Goal: Task Accomplishment & Management: Use online tool/utility

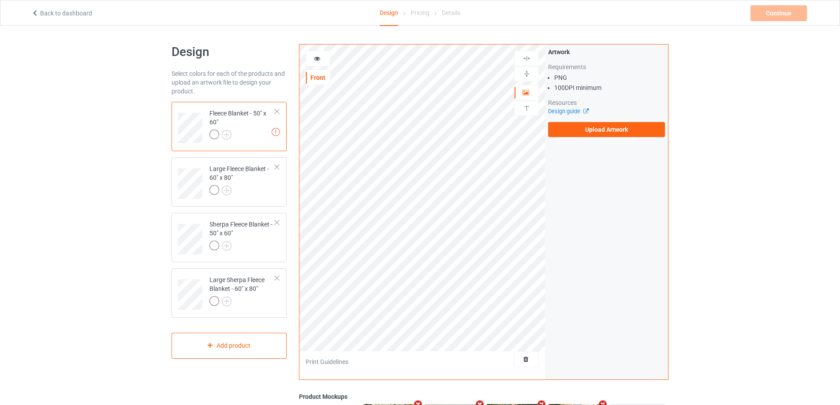
drag, startPoint x: 265, startPoint y: 176, endPoint x: 290, endPoint y: 164, distance: 27.6
click at [265, 178] on div "Large Fleece Blanket - 60" x 80"" at bounding box center [242, 179] width 66 height 30
click at [263, 243] on div at bounding box center [242, 247] width 66 height 12
click at [248, 290] on div "Large Sherpa Fleece Blanket - 60" x 80"" at bounding box center [242, 291] width 66 height 30
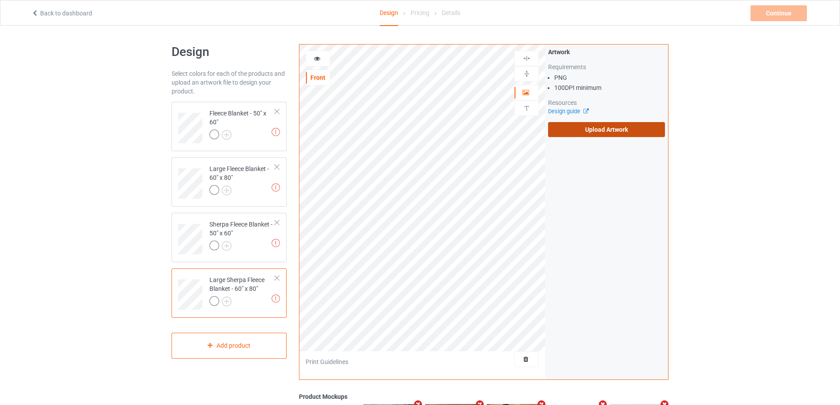
click at [586, 134] on label "Upload Artwork" at bounding box center [606, 129] width 117 height 15
click at [0, 0] on input "Upload Artwork" at bounding box center [0, 0] width 0 height 0
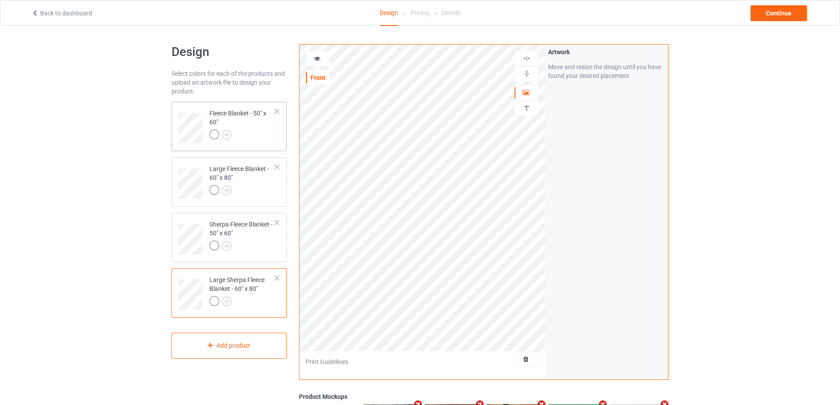
click at [265, 134] on div at bounding box center [242, 136] width 66 height 12
click at [529, 75] on img at bounding box center [527, 74] width 8 height 8
click at [529, 59] on img at bounding box center [527, 58] width 8 height 8
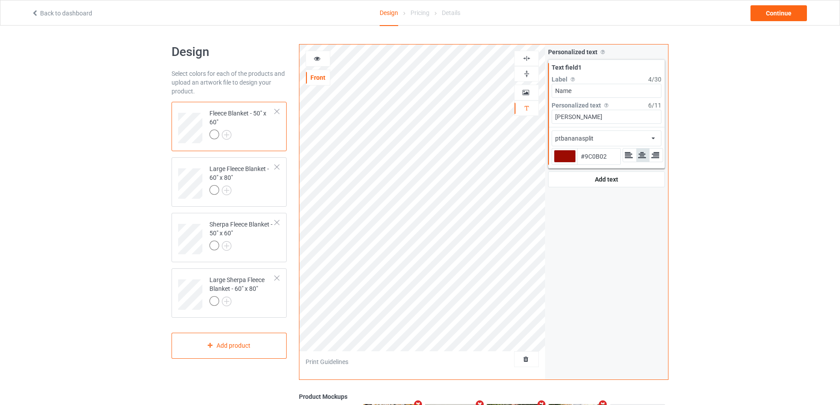
click at [565, 155] on div at bounding box center [565, 156] width 22 height 13
click at [565, 163] on input "#9c0b02" at bounding box center [565, 169] width 22 height 12
type input "#444140"
type input "#1f1f1f"
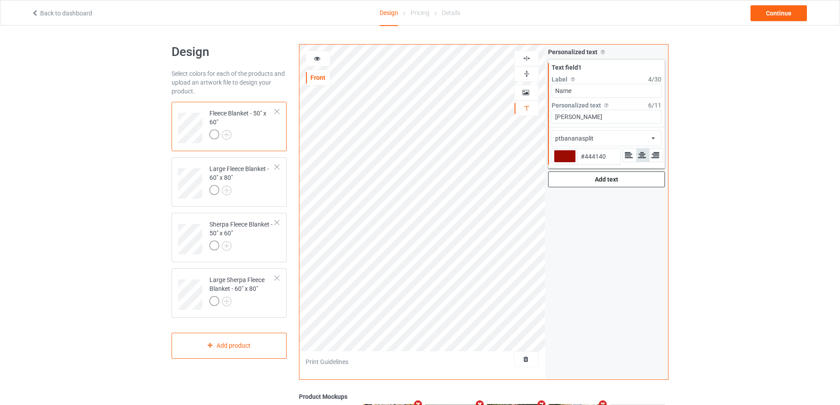
type input "#1F1F1F"
type input "#000000"
click at [320, 57] on icon at bounding box center [317, 57] width 7 height 6
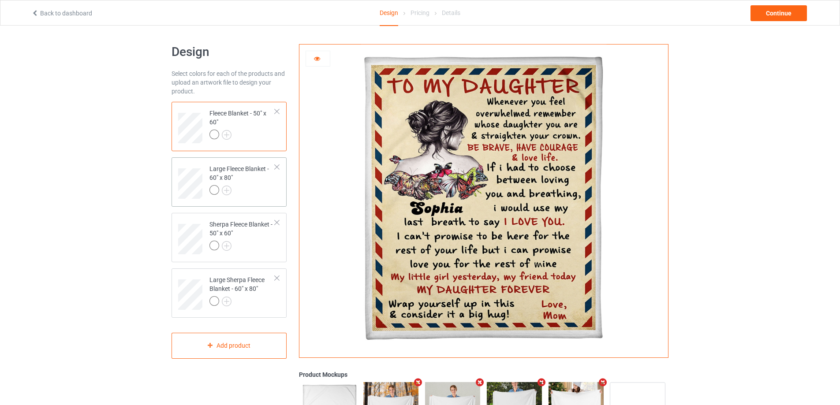
click at [274, 191] on div at bounding box center [242, 191] width 66 height 12
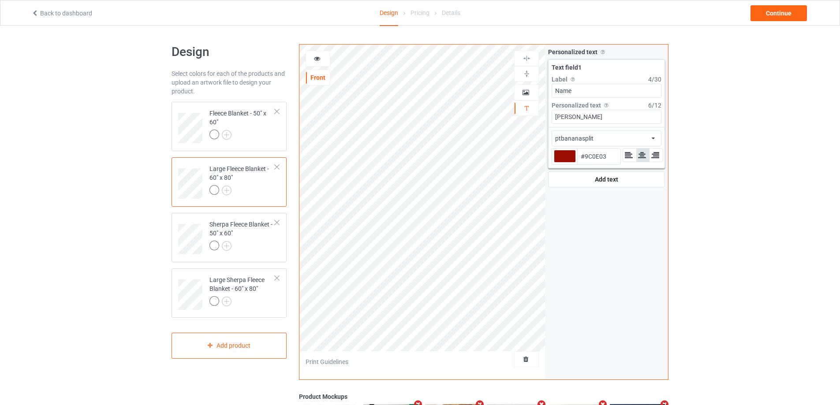
type input "#9c0e03"
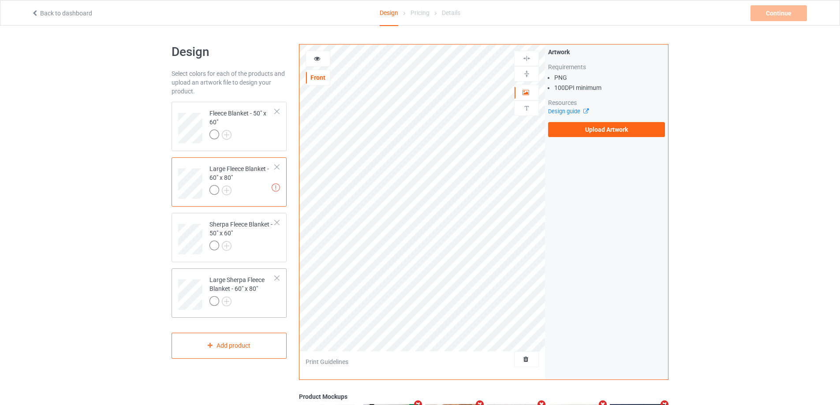
click at [253, 298] on div at bounding box center [242, 302] width 66 height 12
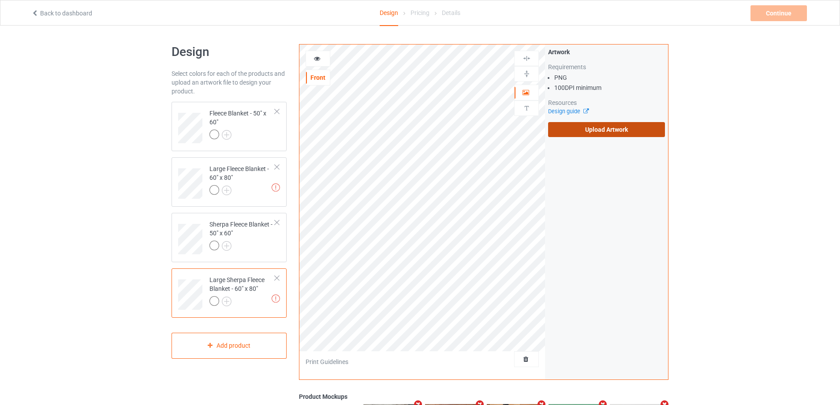
click at [617, 135] on label "Upload Artwork" at bounding box center [606, 129] width 117 height 15
click at [0, 0] on input "Upload Artwork" at bounding box center [0, 0] width 0 height 0
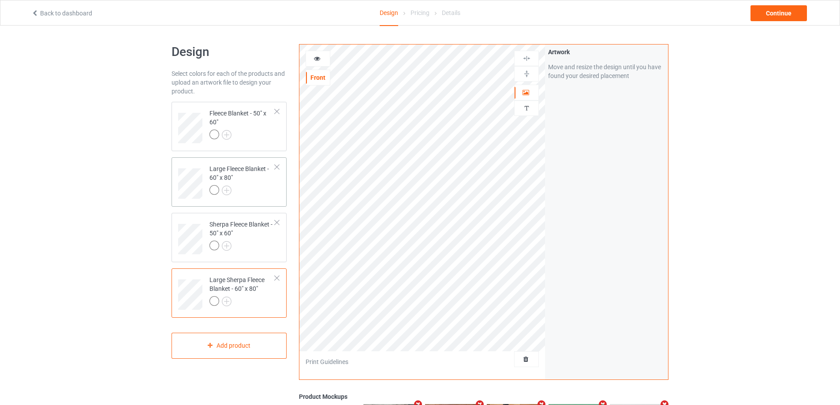
click at [249, 196] on div at bounding box center [242, 191] width 66 height 12
click at [526, 74] on img at bounding box center [527, 74] width 8 height 8
click at [530, 57] on img at bounding box center [527, 58] width 8 height 8
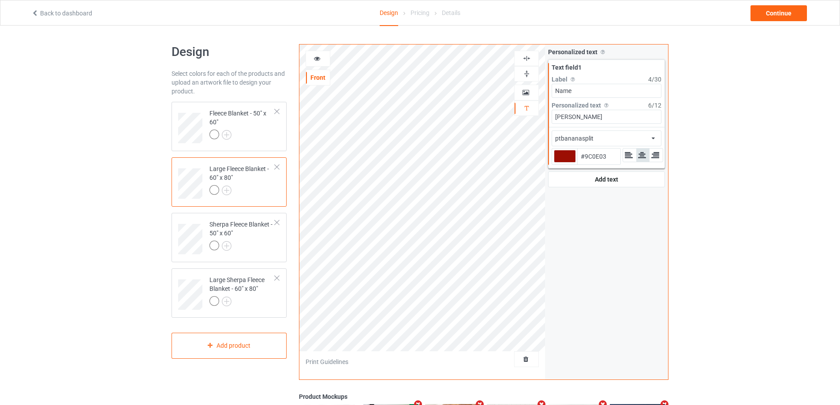
click at [570, 158] on div at bounding box center [565, 156] width 22 height 13
click at [570, 163] on input "#9c0e03" at bounding box center [565, 169] width 22 height 12
type input "#80716f"
type input "#80716F"
type input "#7f7271"
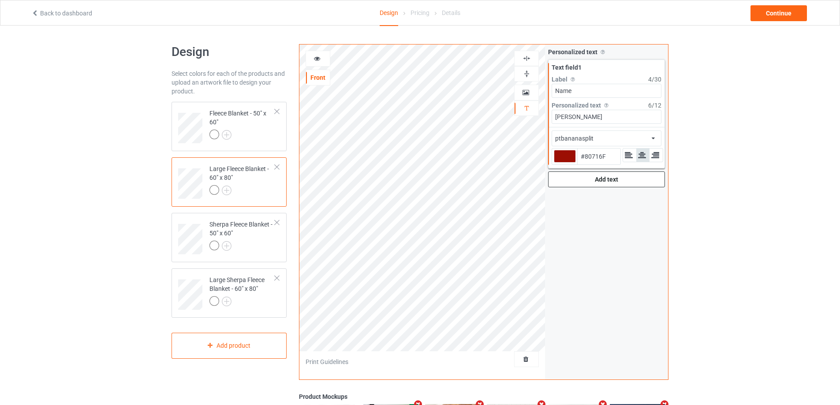
type input "#7F7271"
type input "#7b7574"
type input "#7B7574"
type input "#454545"
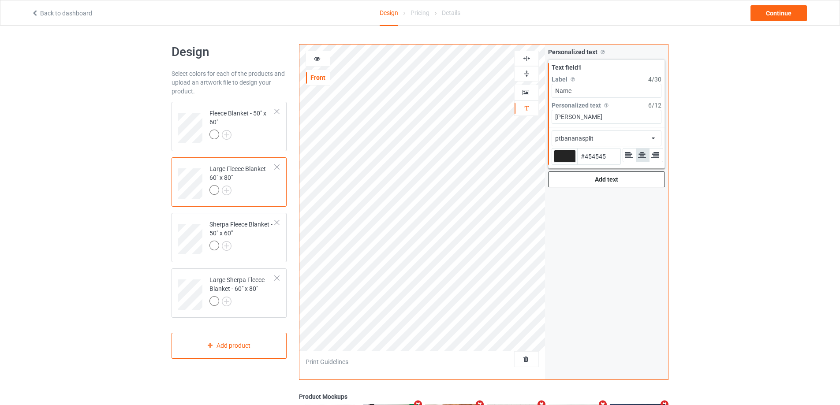
type input "#0d0d0d"
type input "#0D0D0D"
type input "#000000"
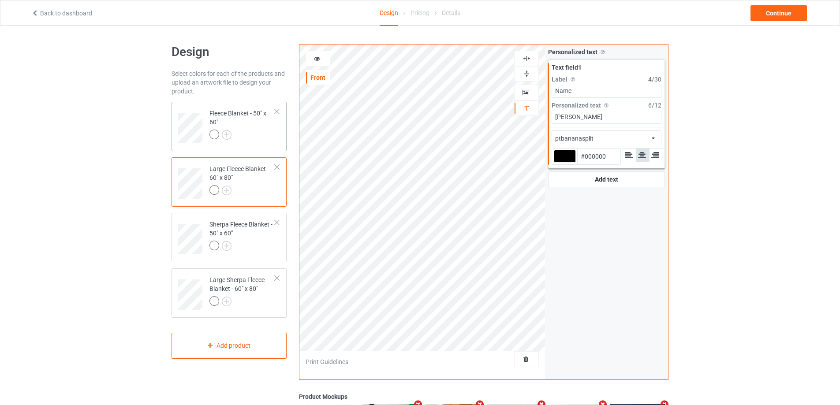
click at [257, 140] on div at bounding box center [242, 136] width 66 height 12
click at [251, 248] on div at bounding box center [242, 247] width 66 height 12
type input "#9c0e03"
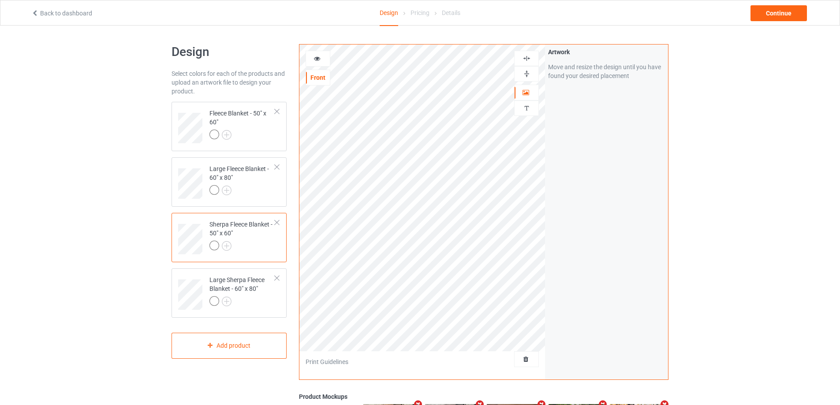
click at [527, 71] on img at bounding box center [527, 74] width 8 height 8
click at [528, 60] on img at bounding box center [527, 58] width 8 height 8
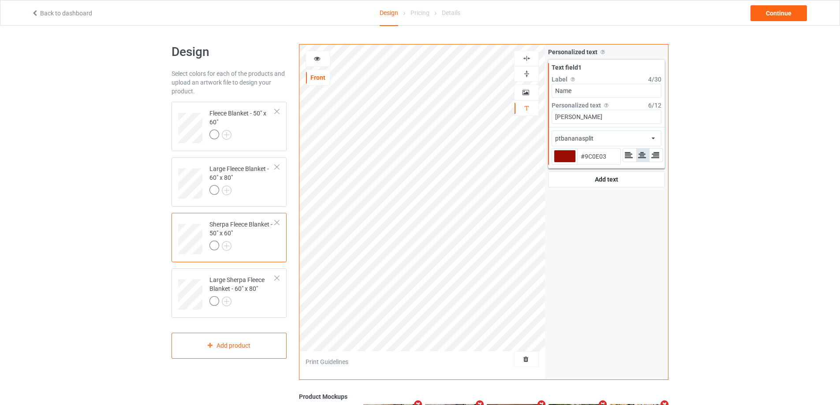
click at [565, 155] on div at bounding box center [565, 156] width 22 height 13
click at [565, 163] on input "#9c0e03" at bounding box center [565, 169] width 22 height 12
type input "#1d1b1b"
type input "#1D1B1B"
type input "#1b1918"
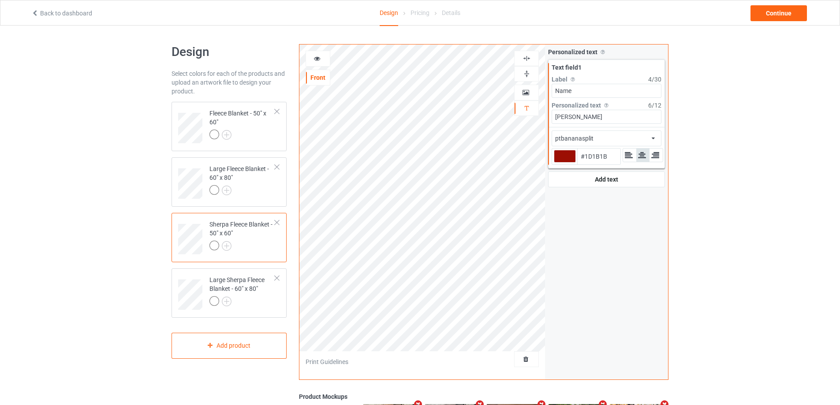
type input "#1B1918"
type input "#121111"
type input "#000000"
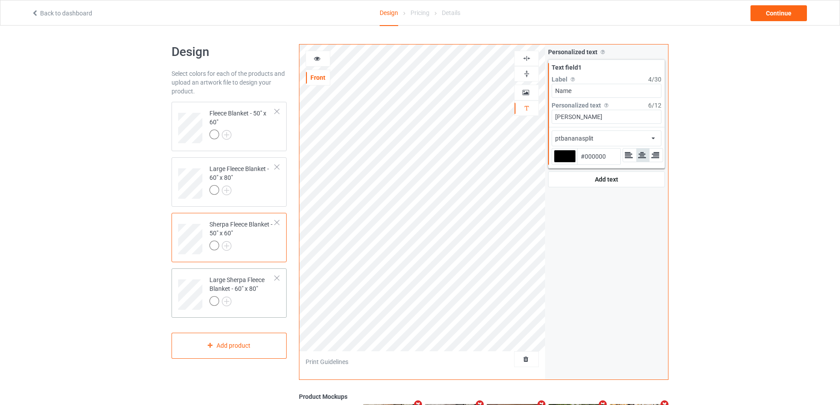
type input "#000000"
click at [239, 303] on div at bounding box center [242, 302] width 66 height 12
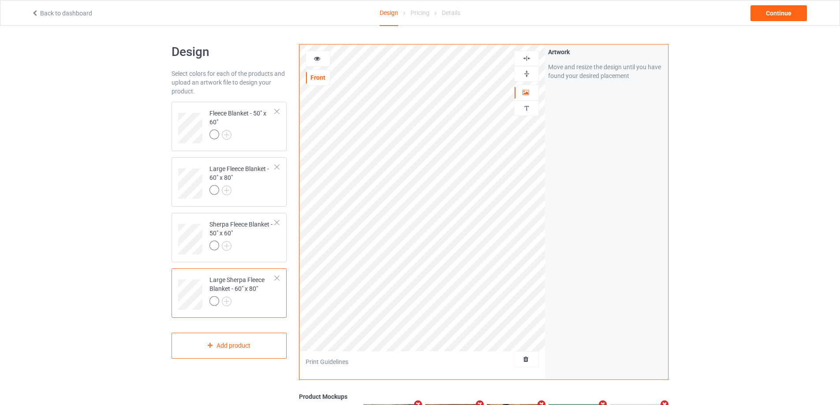
click at [527, 75] on img at bounding box center [527, 74] width 8 height 8
click at [531, 60] on div at bounding box center [527, 58] width 24 height 8
click at [531, 59] on div at bounding box center [527, 58] width 24 height 8
click at [531, 76] on img at bounding box center [527, 74] width 8 height 8
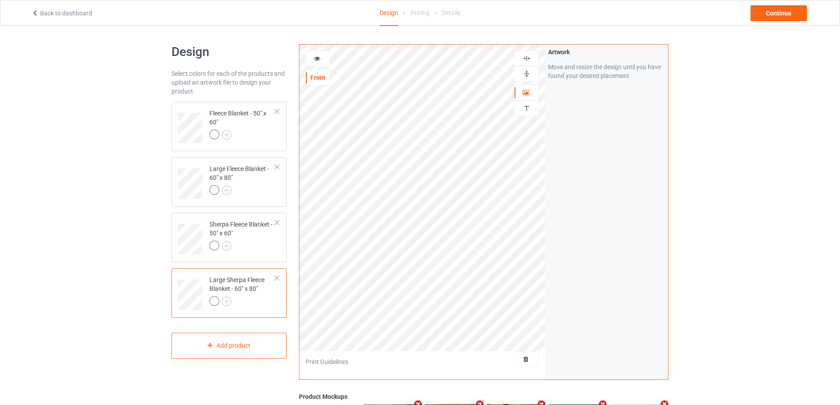
click at [529, 74] on img at bounding box center [527, 74] width 8 height 8
click at [529, 73] on img at bounding box center [527, 74] width 8 height 8
click at [528, 57] on img at bounding box center [527, 58] width 8 height 8
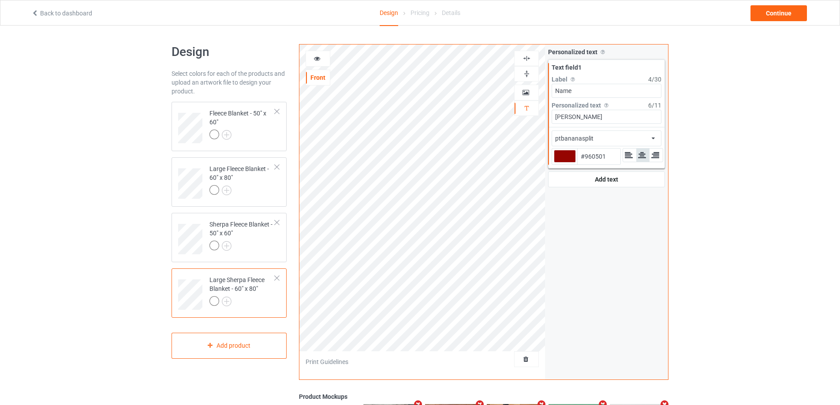
click at [561, 157] on div at bounding box center [565, 156] width 22 height 13
click at [561, 163] on input "#960501" at bounding box center [565, 169] width 22 height 12
type input "#423d3d"
type input "#423D3D"
type input "#3d3838"
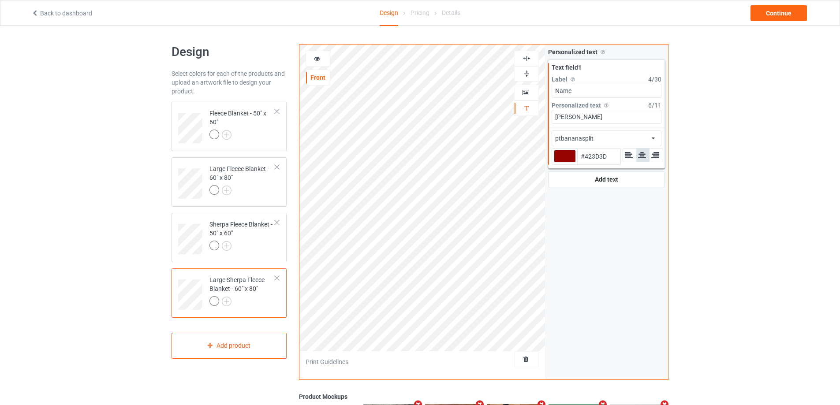
type input "#3D3838"
type input "#1d1b1b"
type input "#1D1B1B"
type input "#000000"
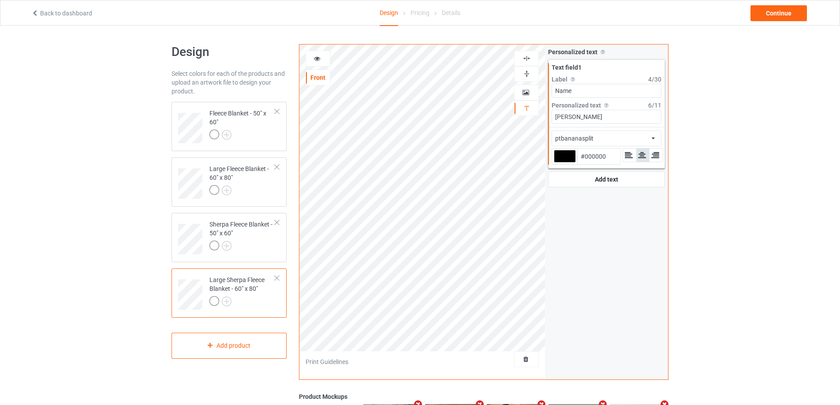
type input "#000000"
click at [86, 137] on div "Design Select colors for each of the products and upload an artwork file to des…" at bounding box center [420, 298] width 840 height 545
click at [772, 15] on div "Continue" at bounding box center [779, 13] width 56 height 16
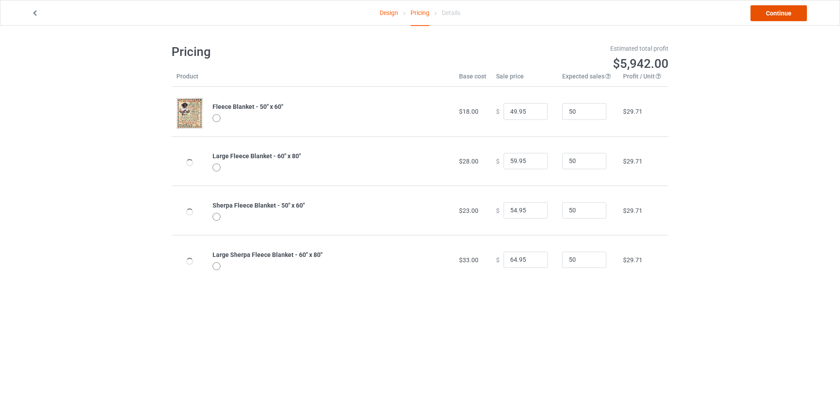
click at [772, 15] on link "Continue" at bounding box center [779, 13] width 56 height 16
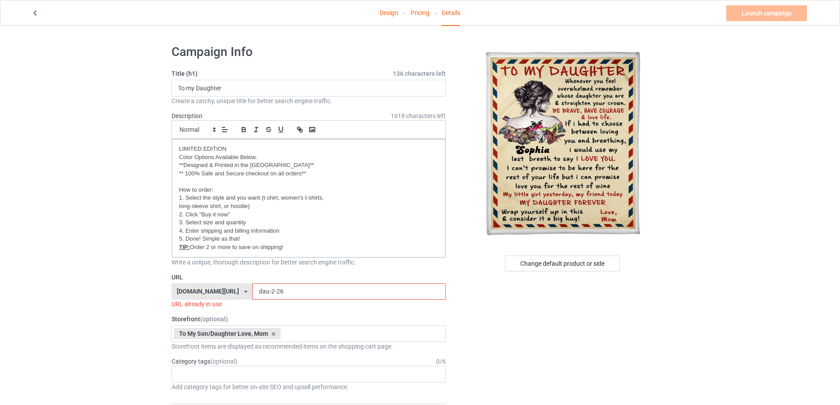
click at [279, 293] on input "dau-2-26" at bounding box center [348, 292] width 193 height 17
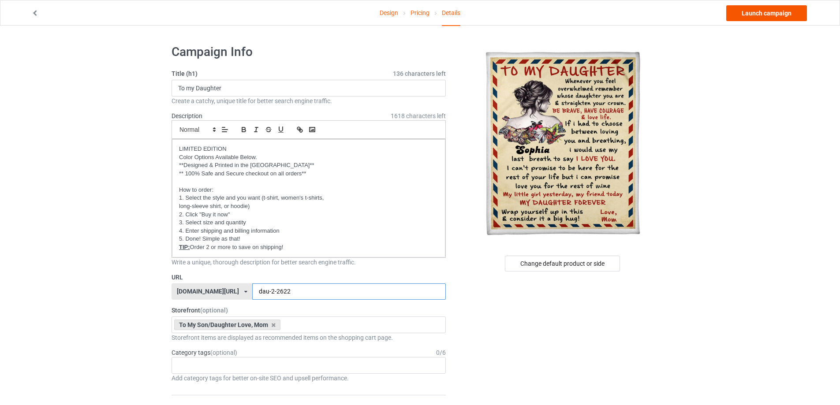
type input "dau-2-2622"
click at [761, 12] on link "Launch campaign" at bounding box center [766, 13] width 81 height 16
